Goal: Check status: Check status

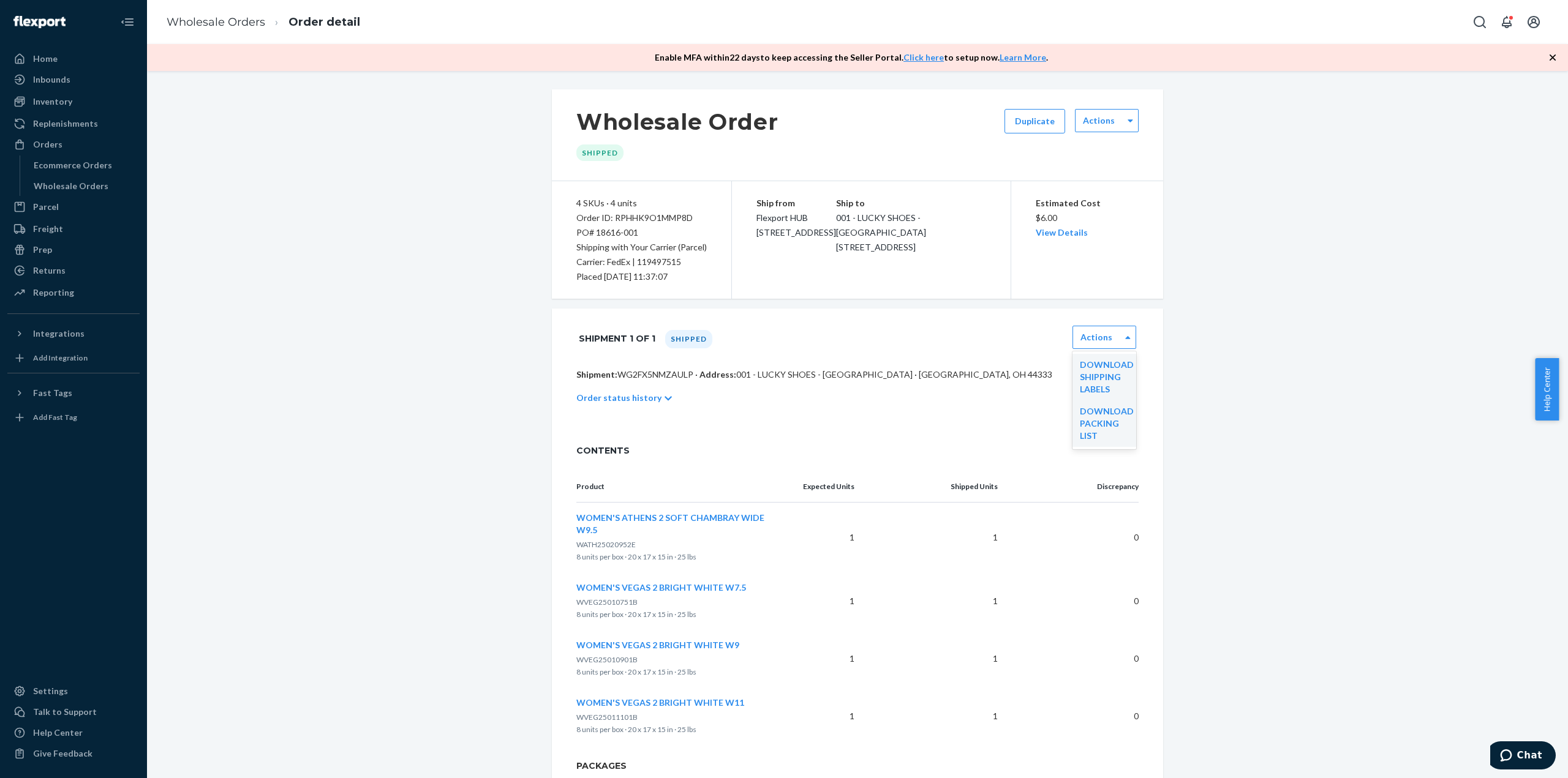
click at [293, 188] on div "Wholesale Order Shipped Duplicate Actions 4 SKUs · 4 units Order ID: RPHHK9O1MM…" at bounding box center [857, 469] width 1402 height 760
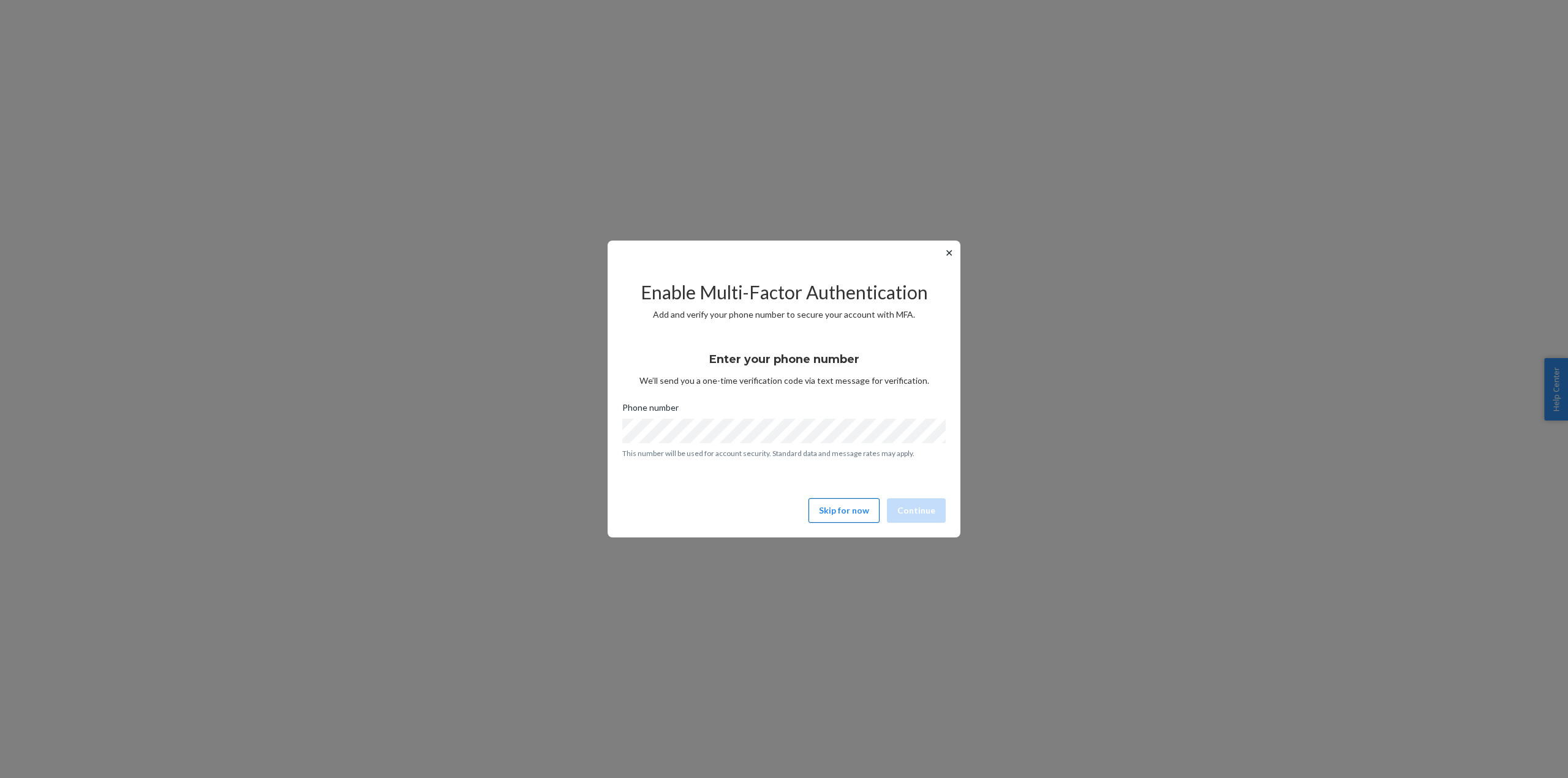
click at [854, 515] on button "Skip for now" at bounding box center [844, 510] width 71 height 25
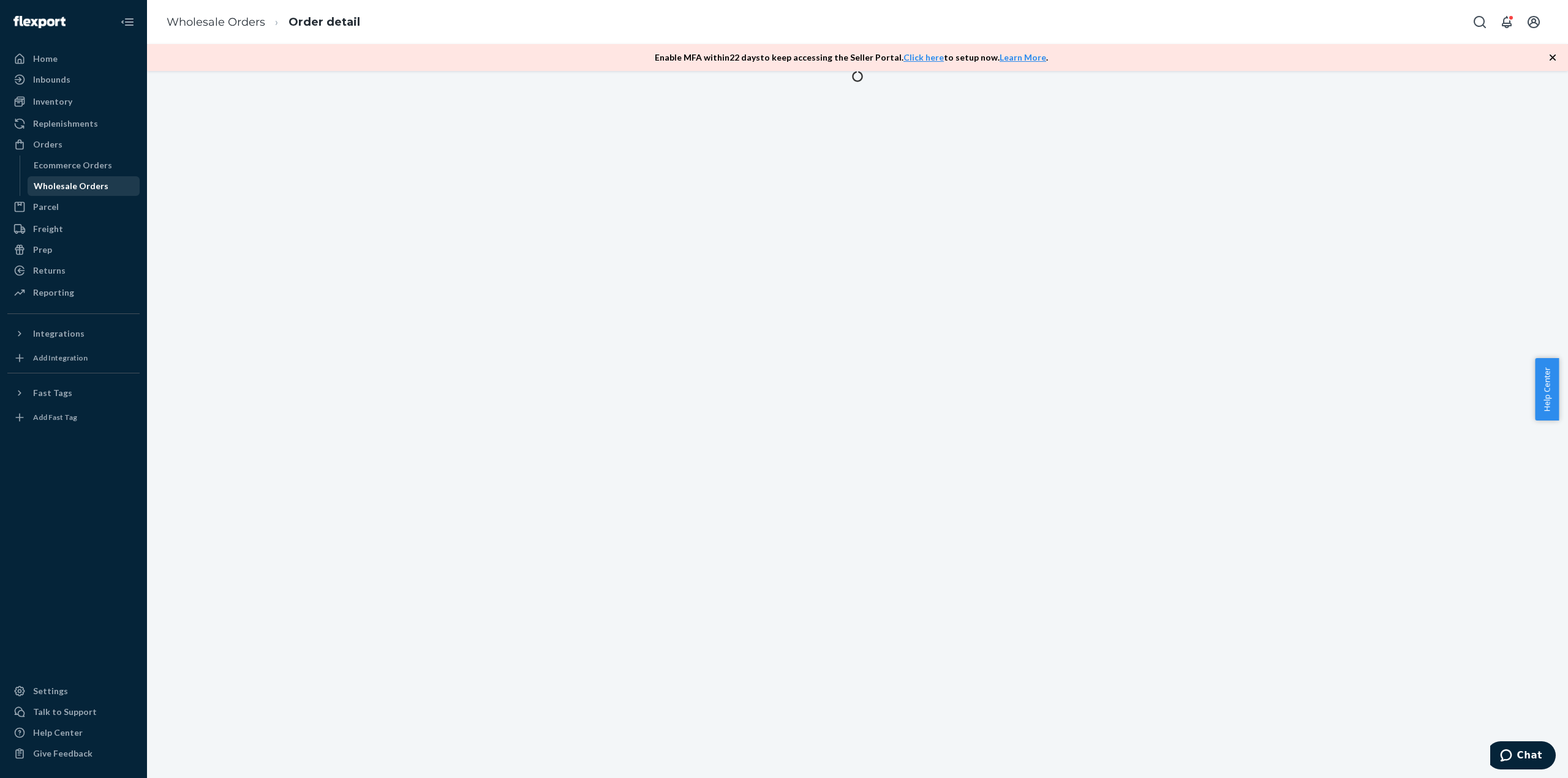
click at [51, 181] on div "Wholesale Orders" at bounding box center [71, 186] width 75 height 12
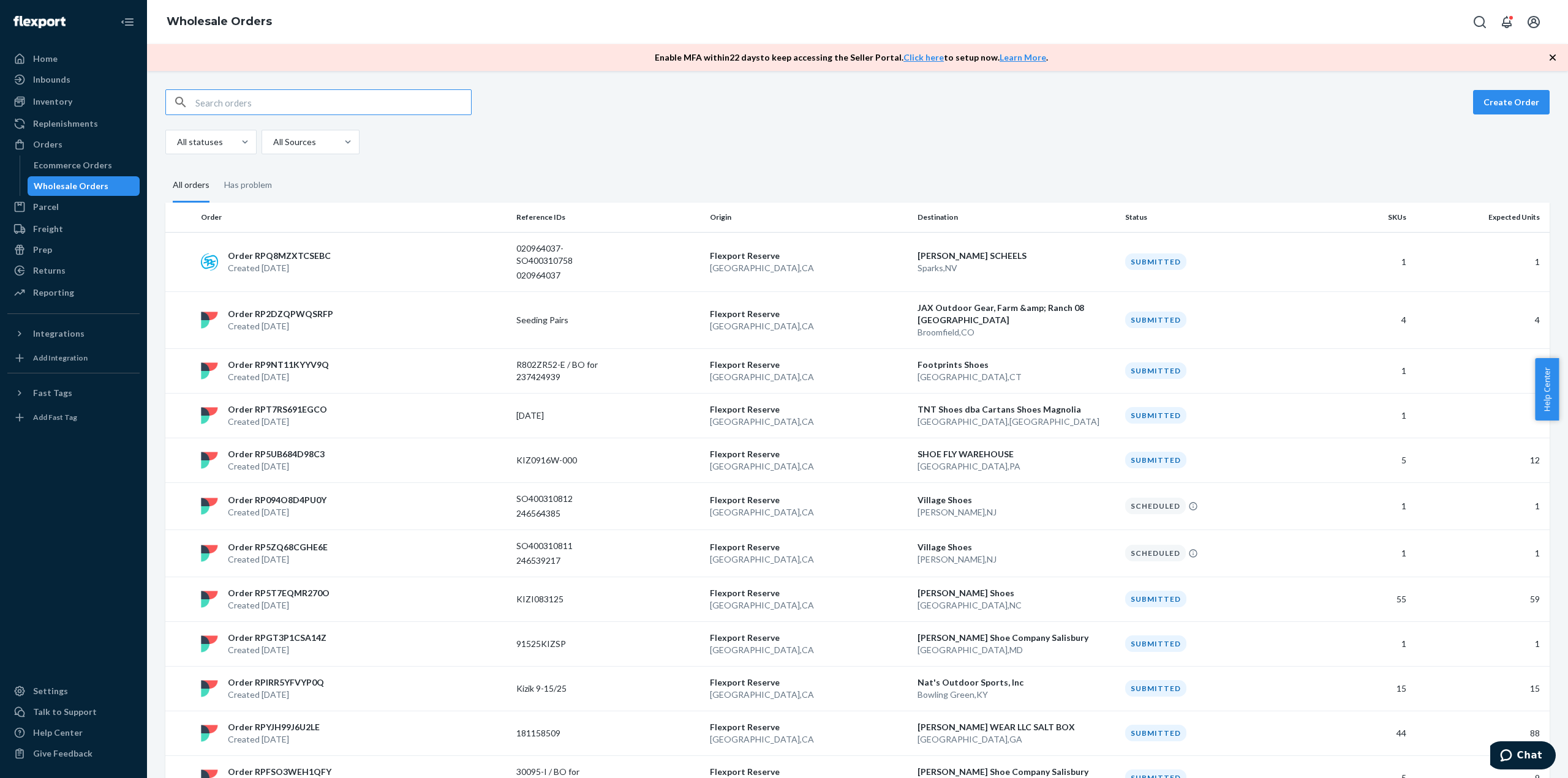
type input "W62MQE8A3AMQJ"
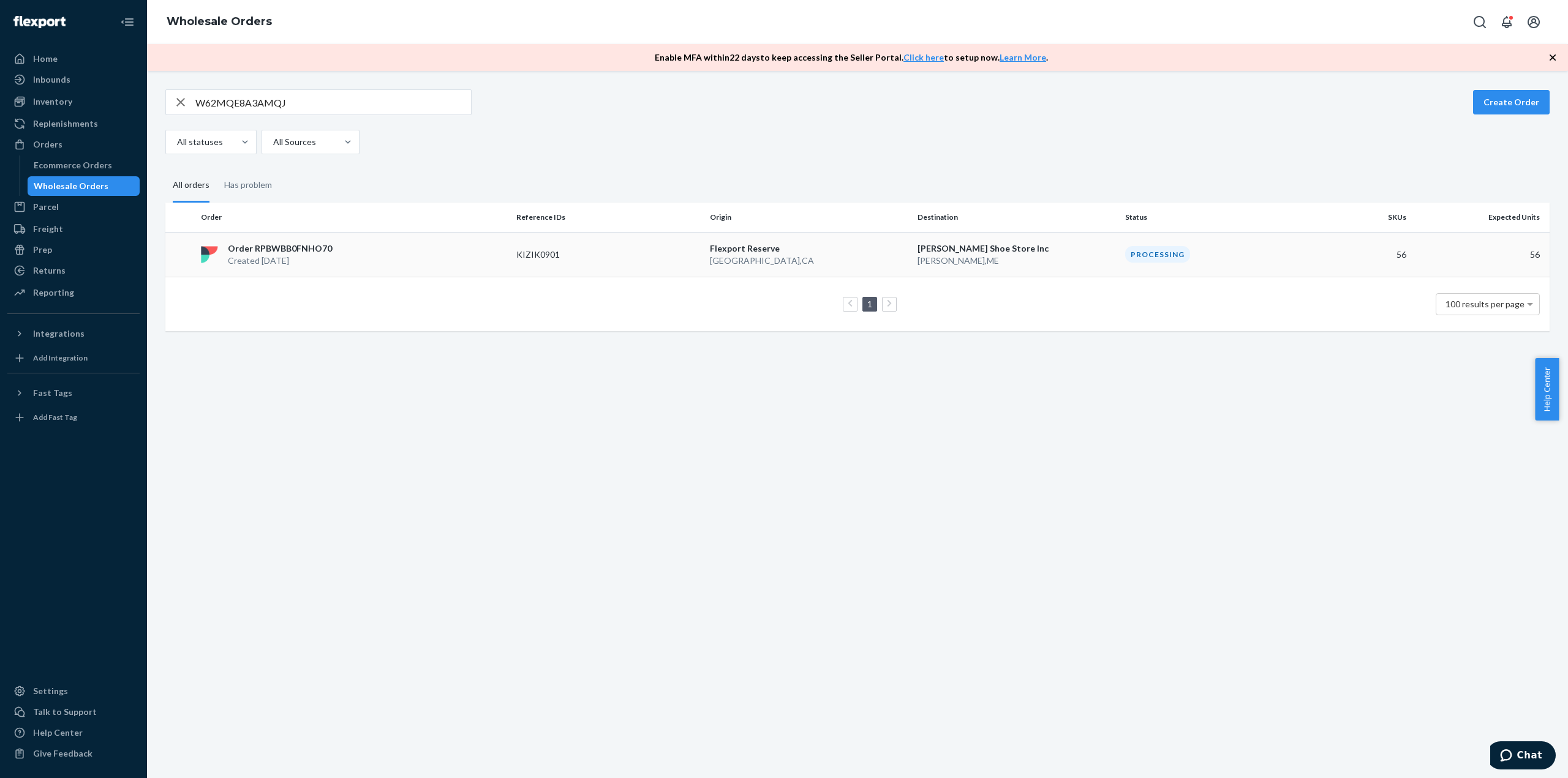
click at [422, 240] on td "Order RPBWBB0FNHO70 Created [DATE]" at bounding box center [354, 254] width 316 height 44
